Goal: Information Seeking & Learning: Learn about a topic

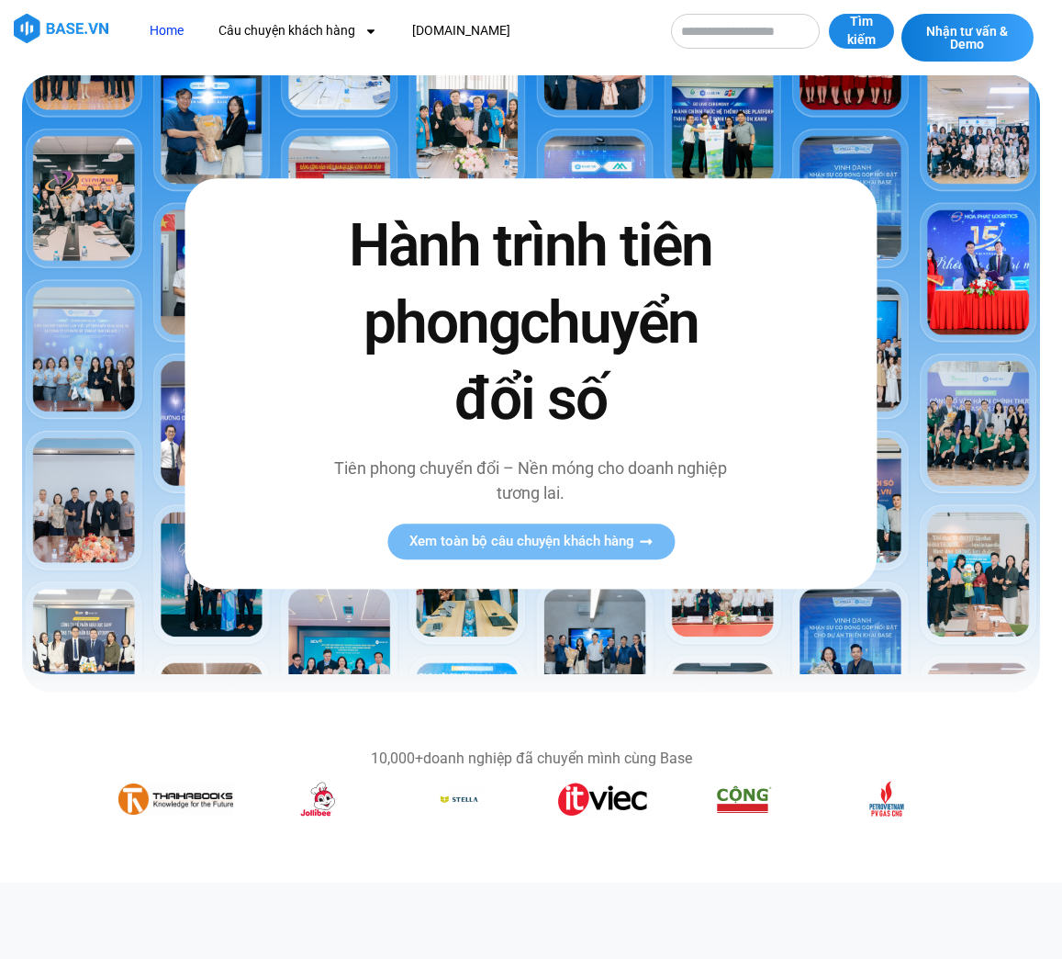
click at [466, 802] on img "4 / 14" at bounding box center [460, 799] width 115 height 23
click at [569, 543] on span "Xem toàn bộ câu chuyện khách hàng" at bounding box center [522, 541] width 225 height 14
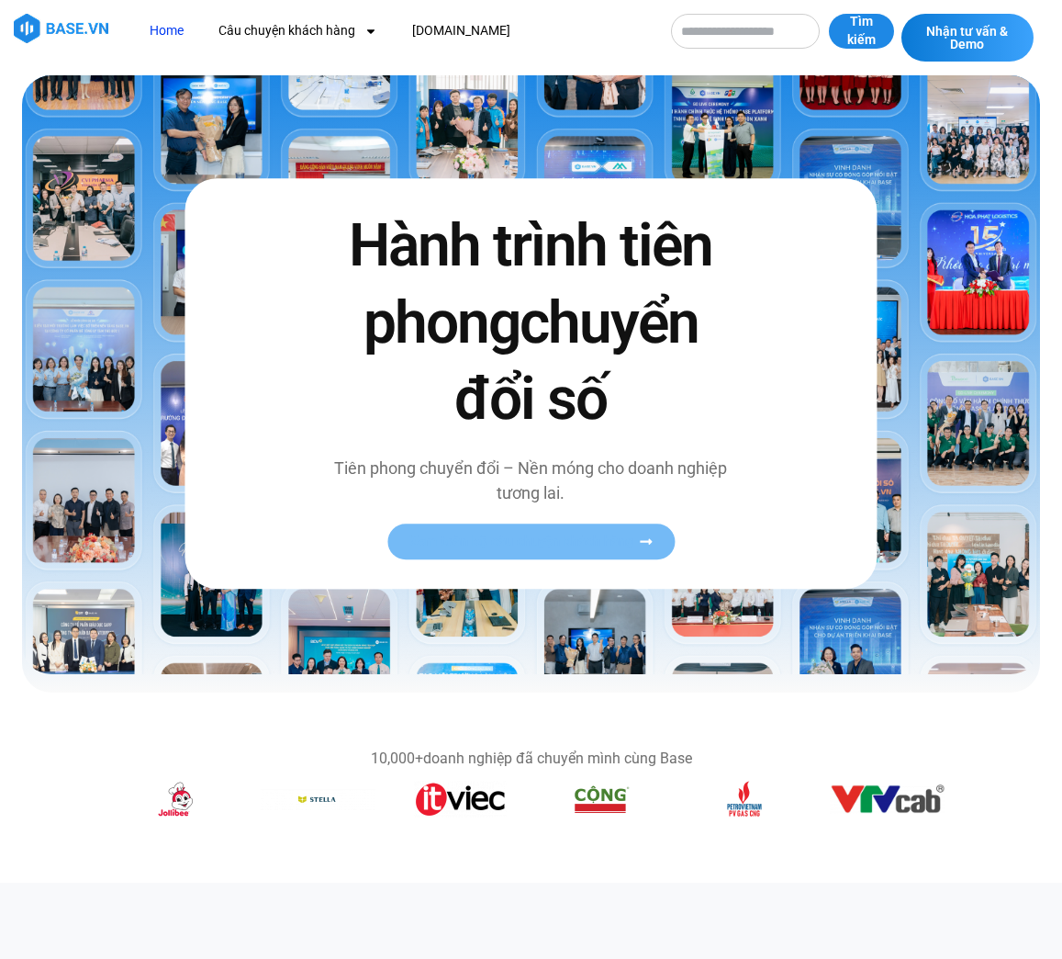
click at [652, 550] on link "Xem toàn bộ câu chuyện khách hàng" at bounding box center [530, 541] width 287 height 36
click at [866, 794] on img "8 / 14" at bounding box center [887, 798] width 115 height 29
click at [732, 810] on img "7 / 14" at bounding box center [744, 798] width 37 height 37
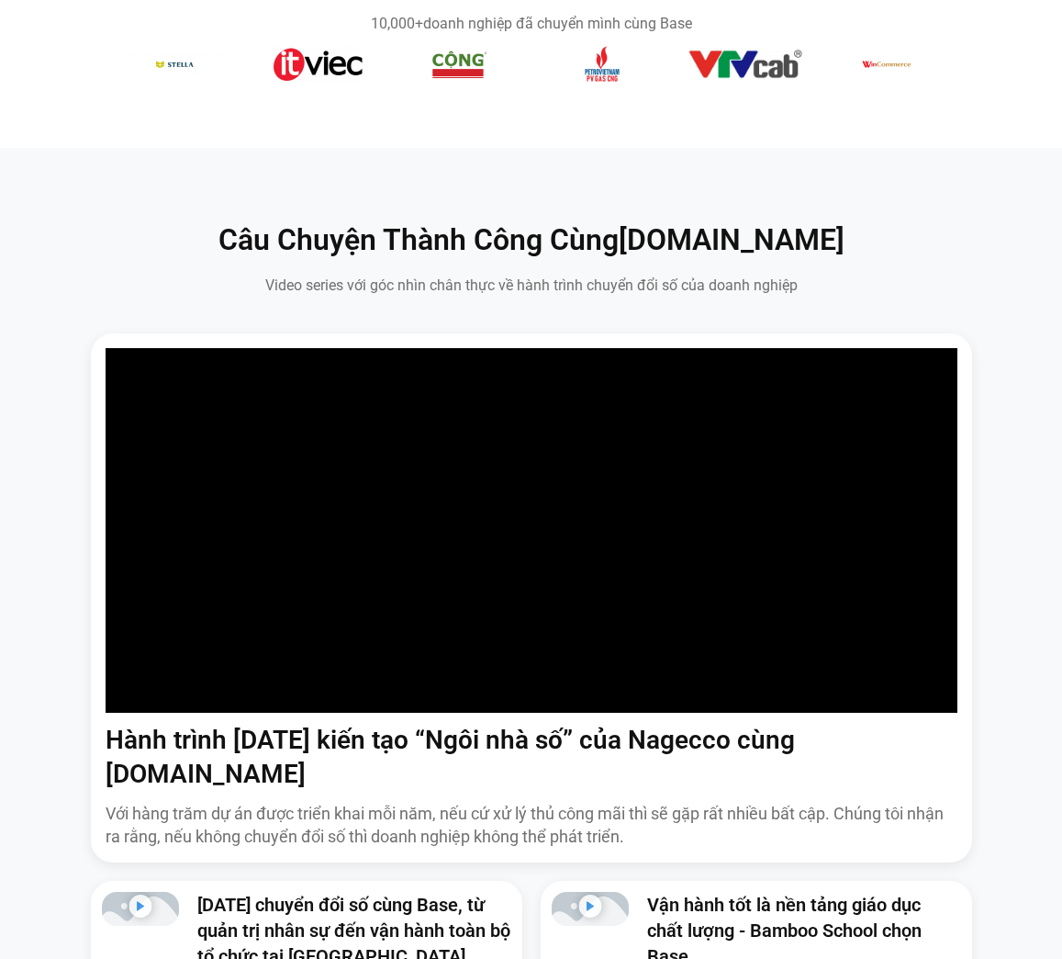
scroll to position [826, 0]
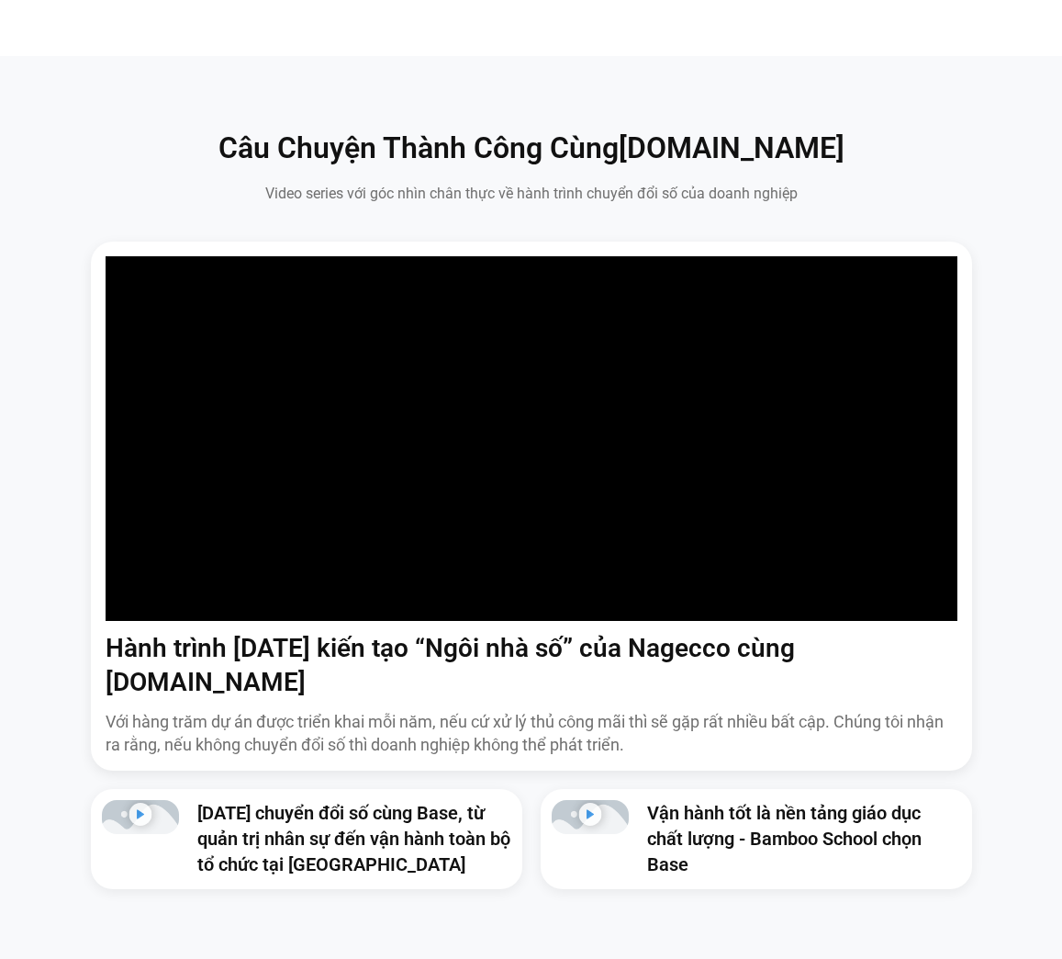
click at [1039, 758] on div "Hành trình [DATE] kiến tạo “Ngôi nhà số” của Nagecco cùng [DOMAIN_NAME] Với hàn…" at bounding box center [531, 565] width 1035 height 648
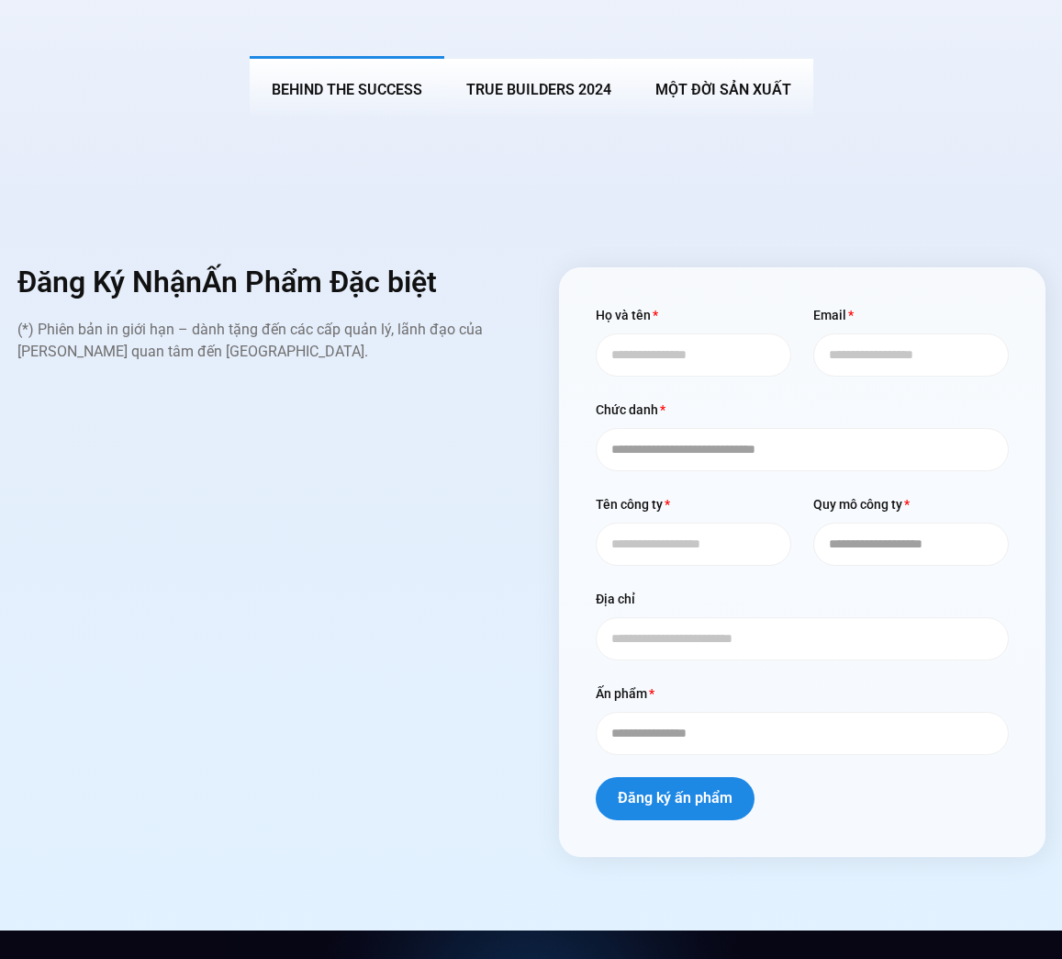
scroll to position [6886, 0]
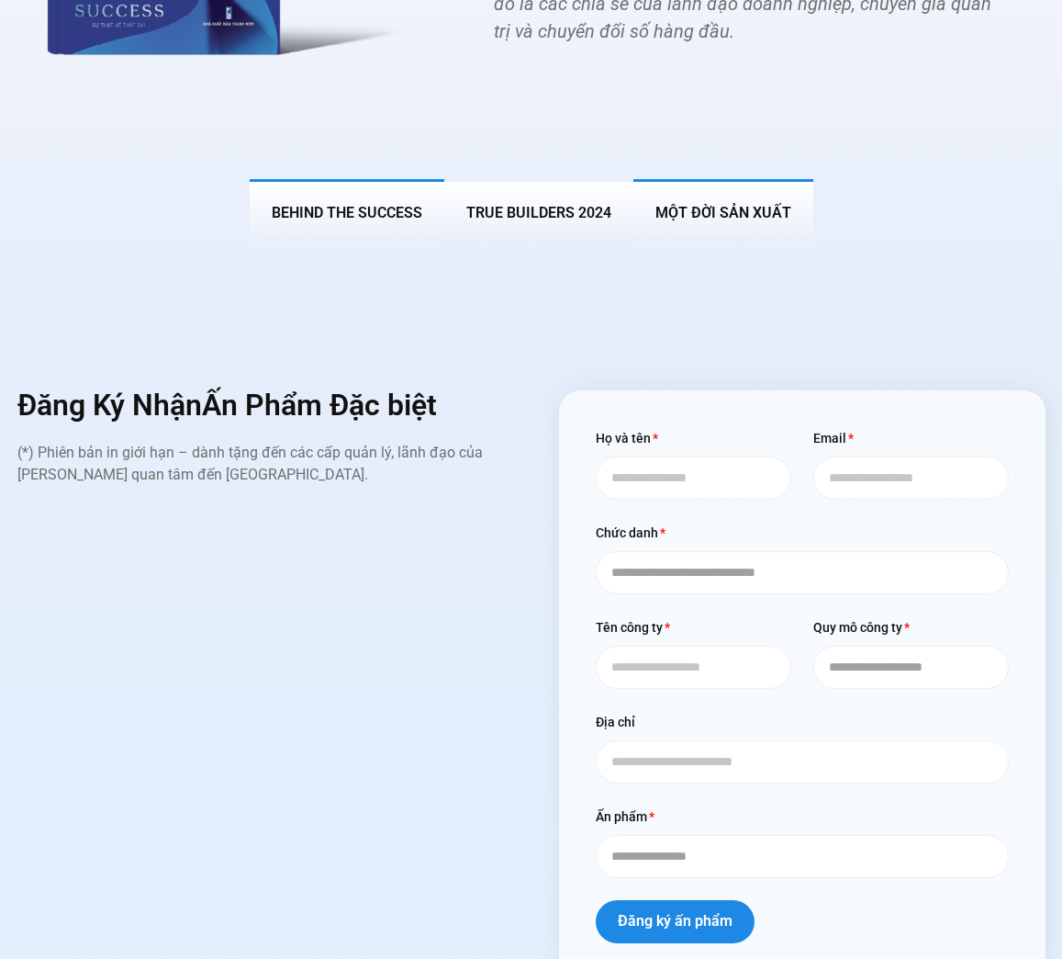
click at [727, 204] on span "MỘT ĐỜI SẢN XUẤT" at bounding box center [724, 212] width 136 height 17
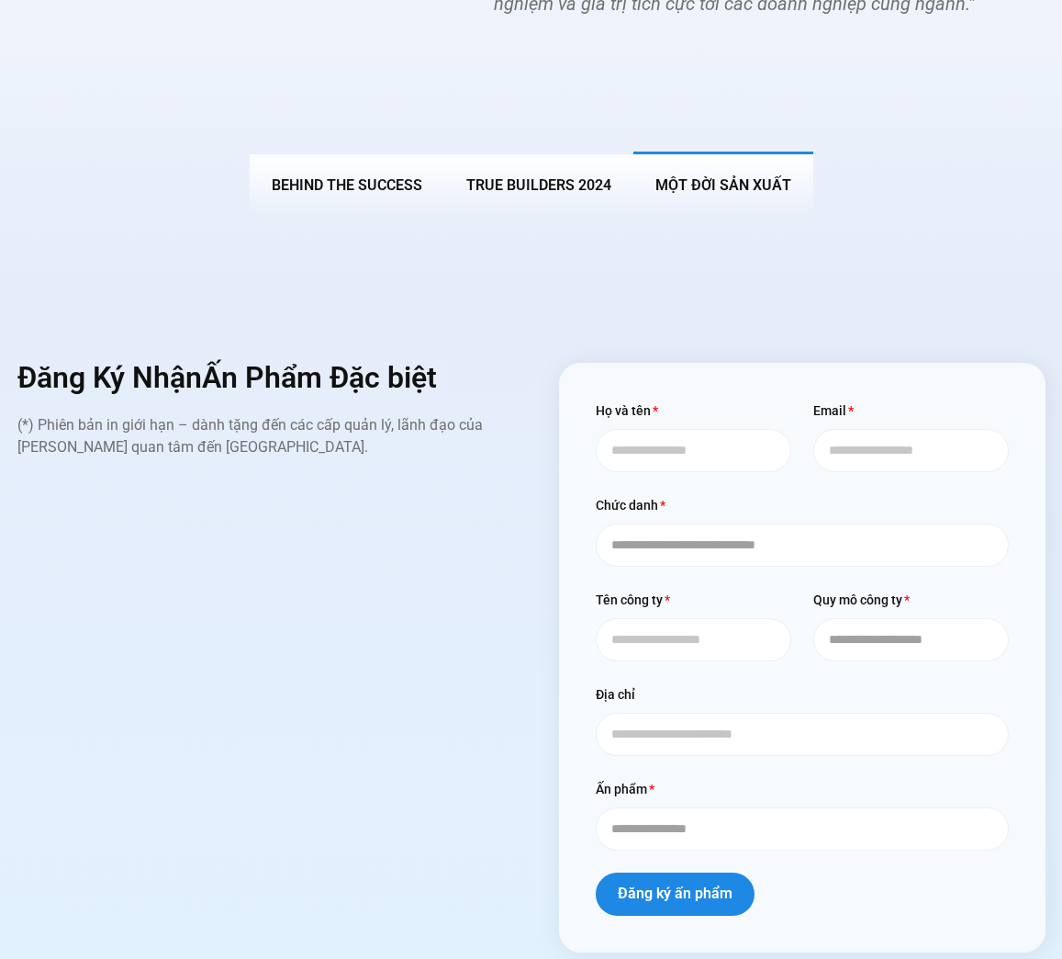
scroll to position [6859, 0]
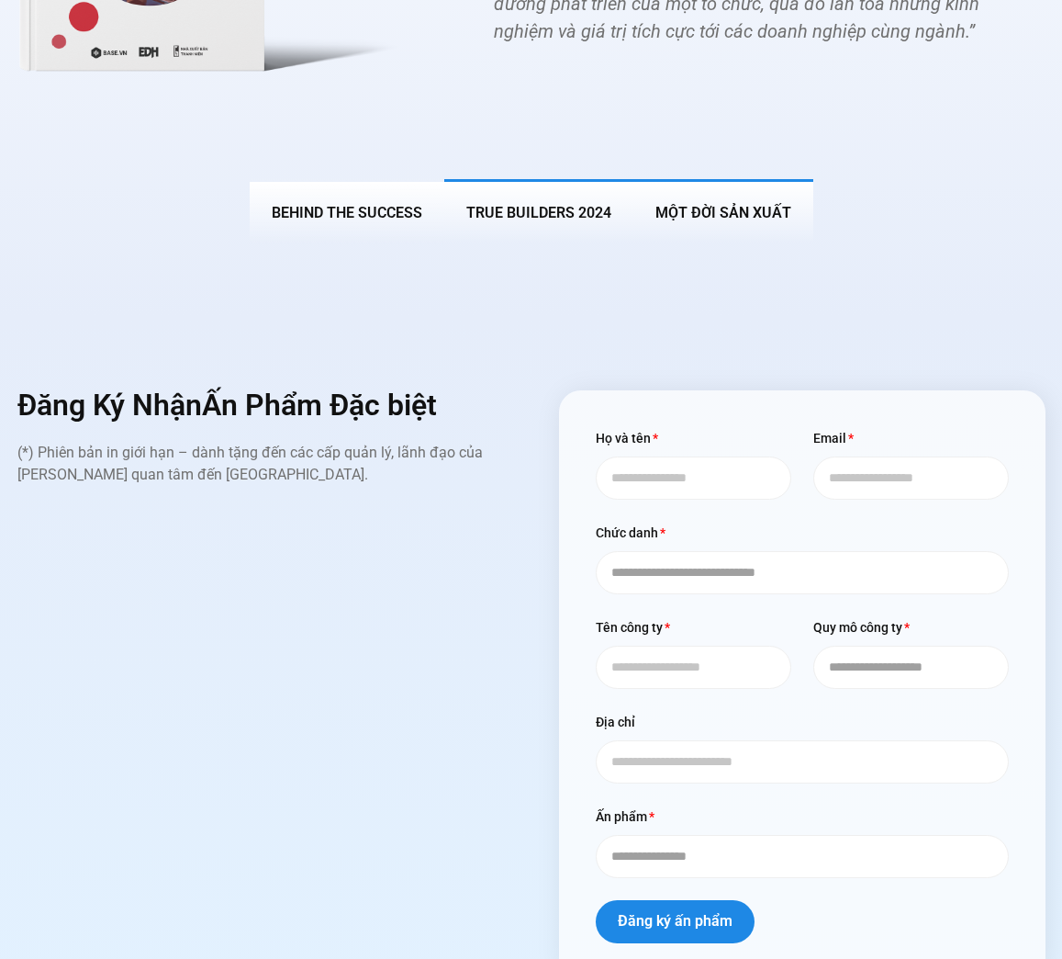
click at [563, 179] on button "True Builders 2024" at bounding box center [538, 211] width 189 height 64
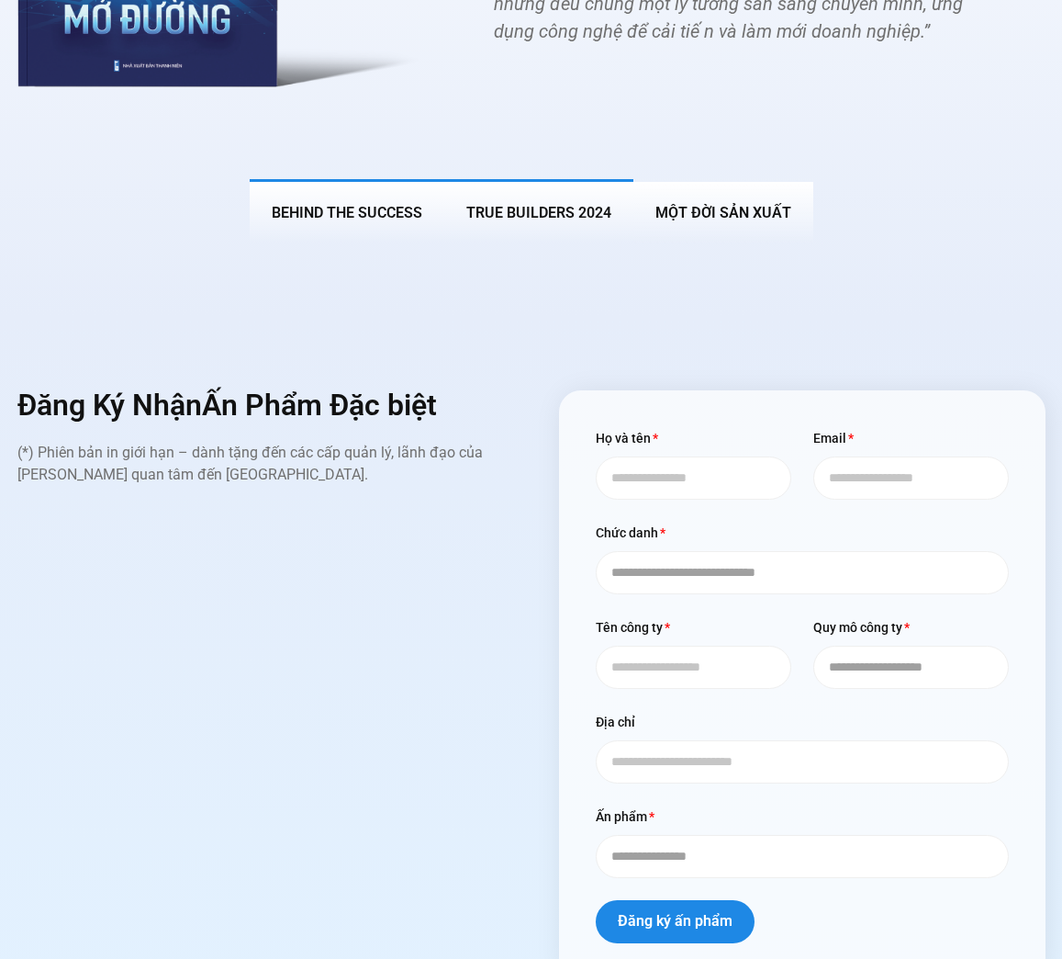
click at [388, 179] on button "BEHIND THE SUCCESS" at bounding box center [347, 211] width 195 height 64
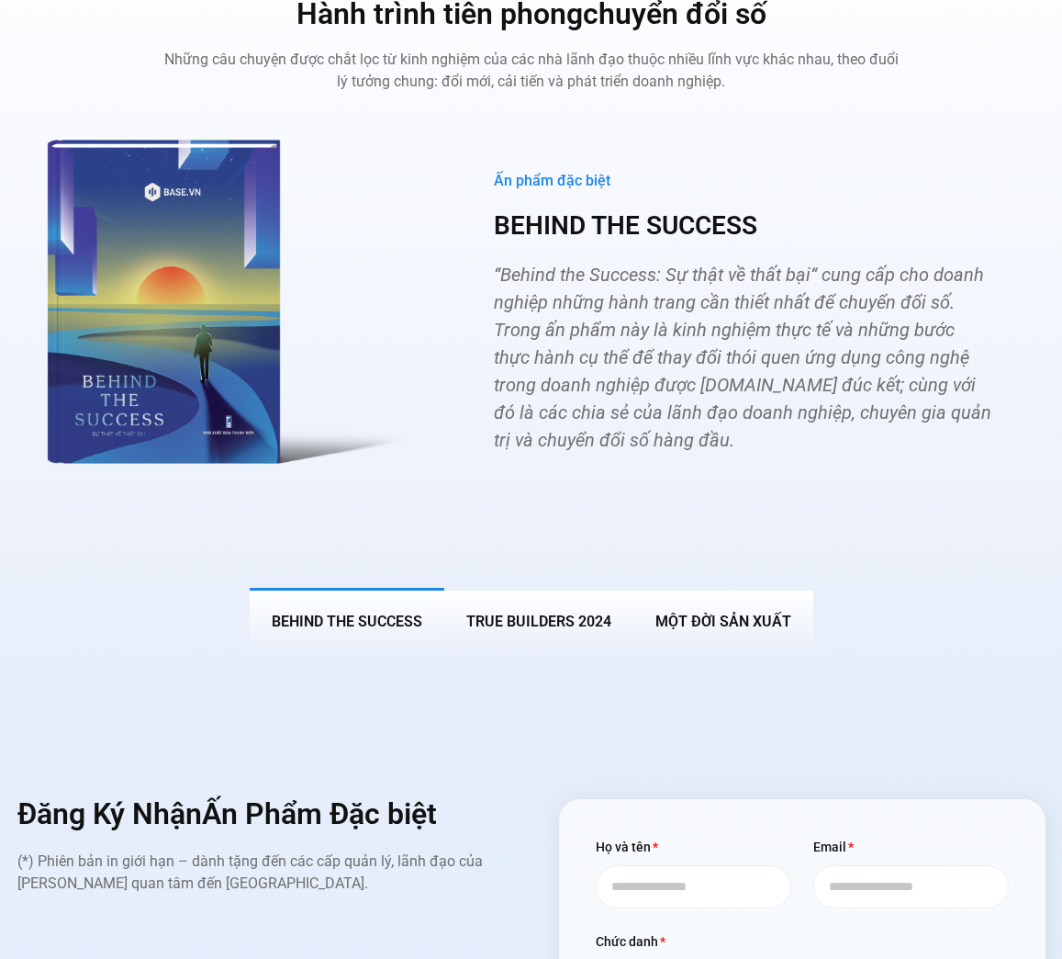
scroll to position [6335, 0]
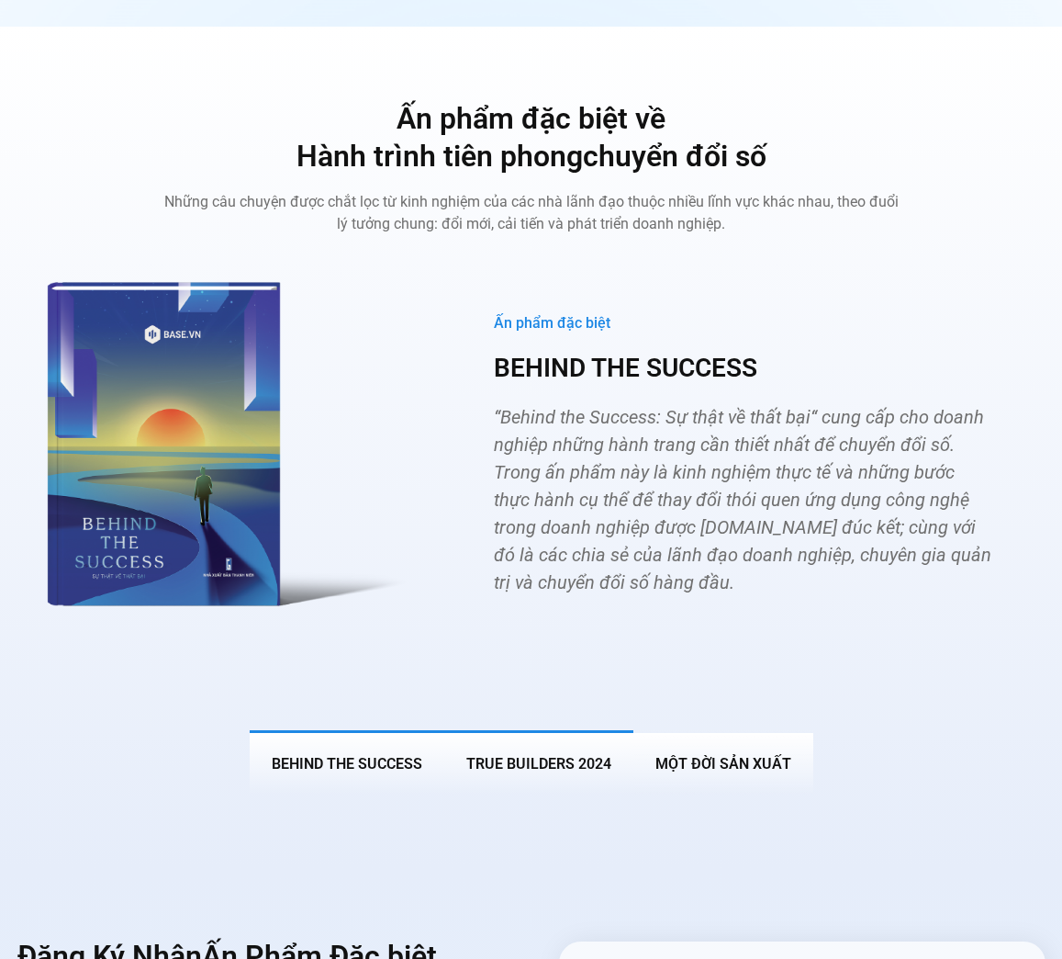
click at [544, 755] on span "True Builders 2024" at bounding box center [538, 763] width 145 height 17
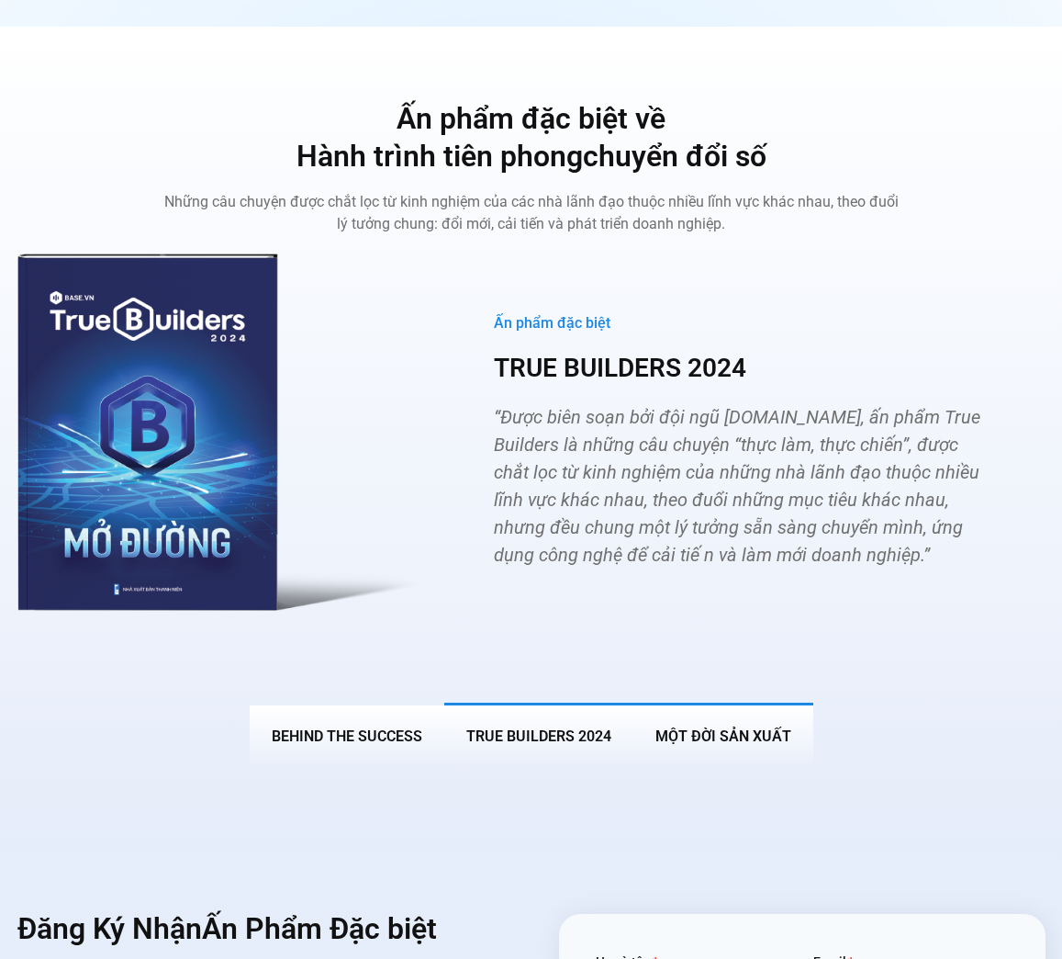
click at [717, 727] on span "MỘT ĐỜI SẢN XUẤT" at bounding box center [724, 735] width 136 height 17
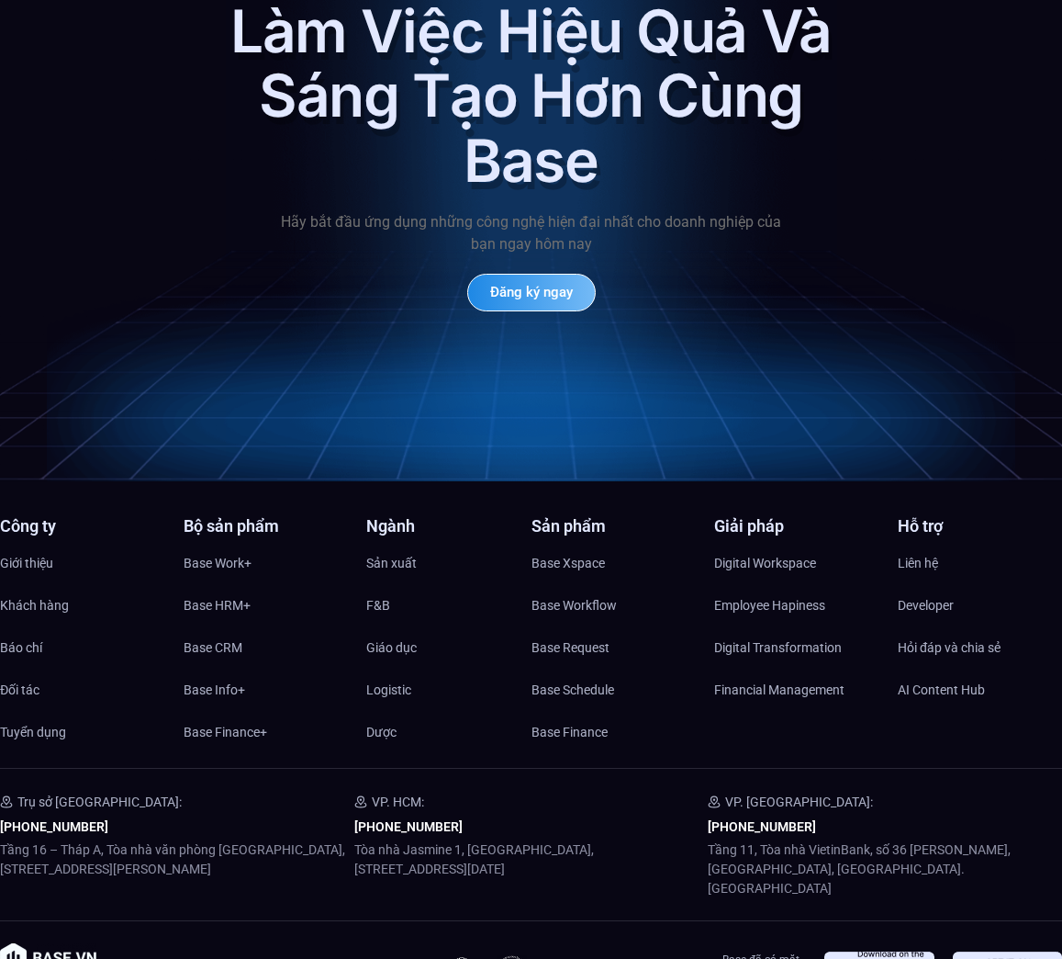
scroll to position [8363, 0]
